Goal: Transaction & Acquisition: Purchase product/service

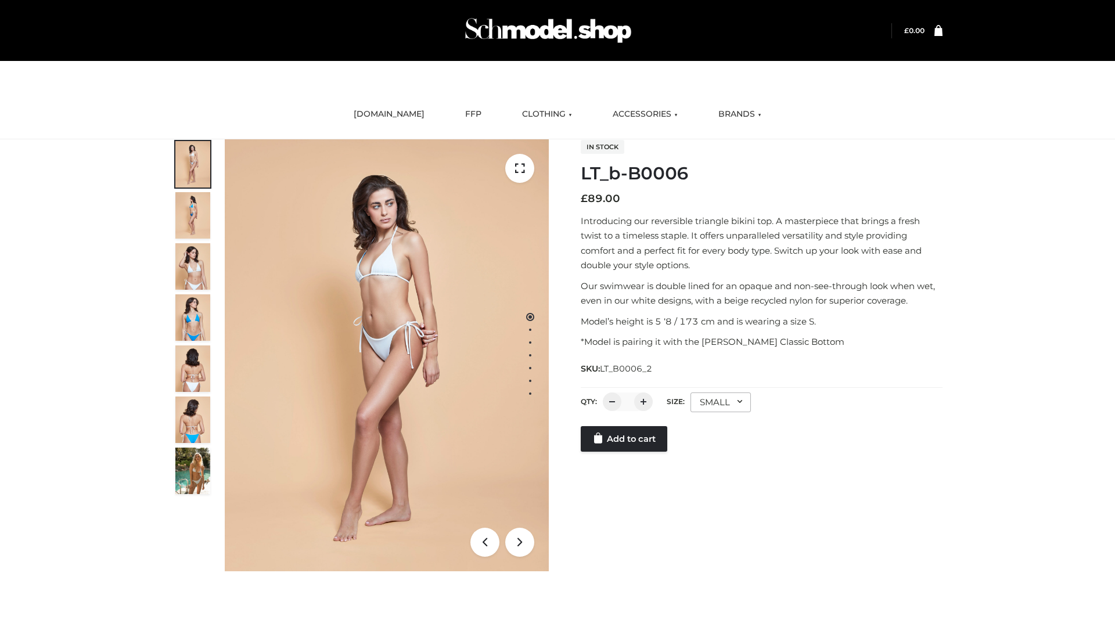
click at [625, 452] on link "Add to cart" at bounding box center [624, 439] width 87 height 26
